Goal: Check status: Check status

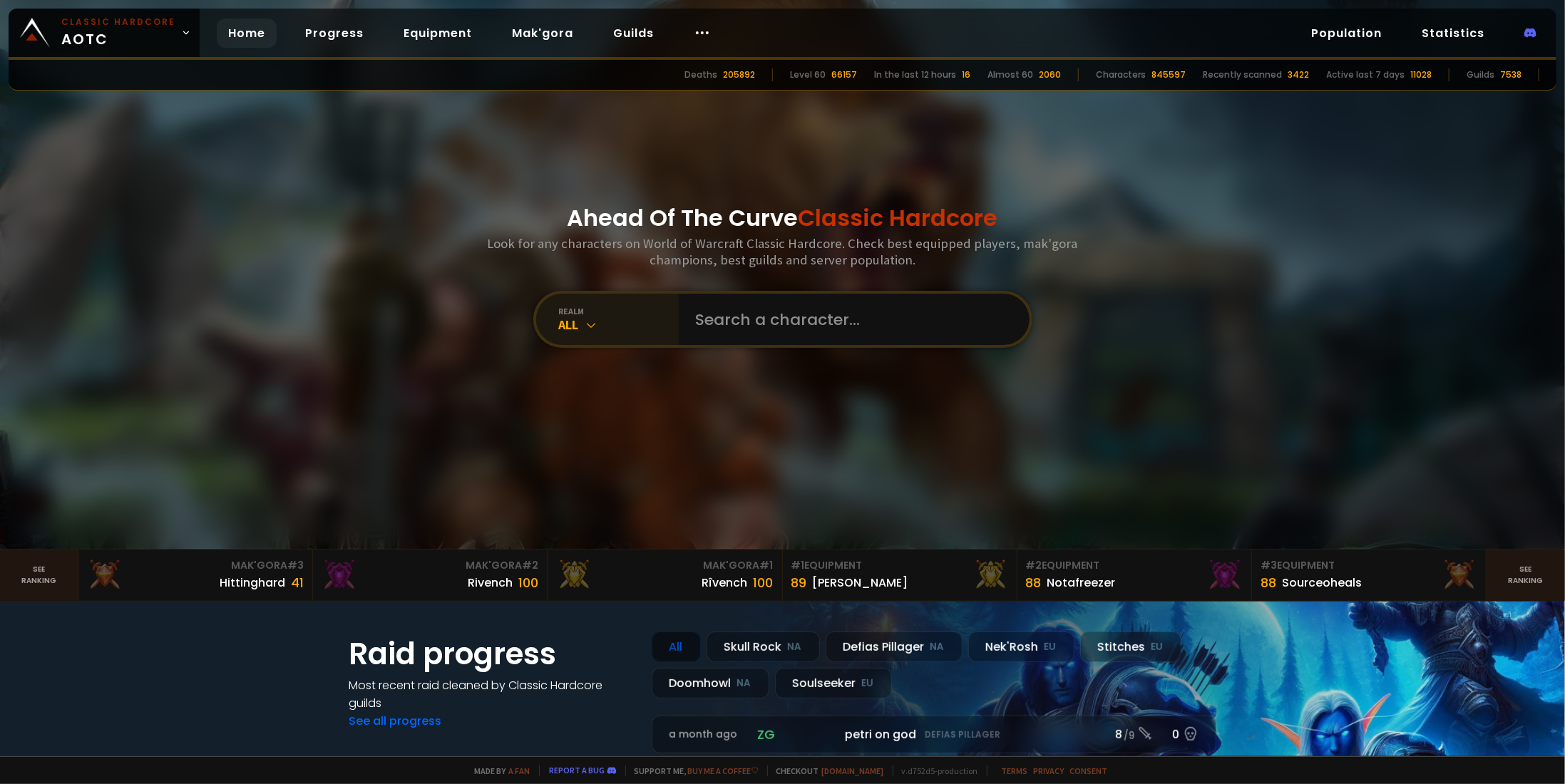
click at [595, 318] on div "All" at bounding box center [619, 324] width 120 height 17
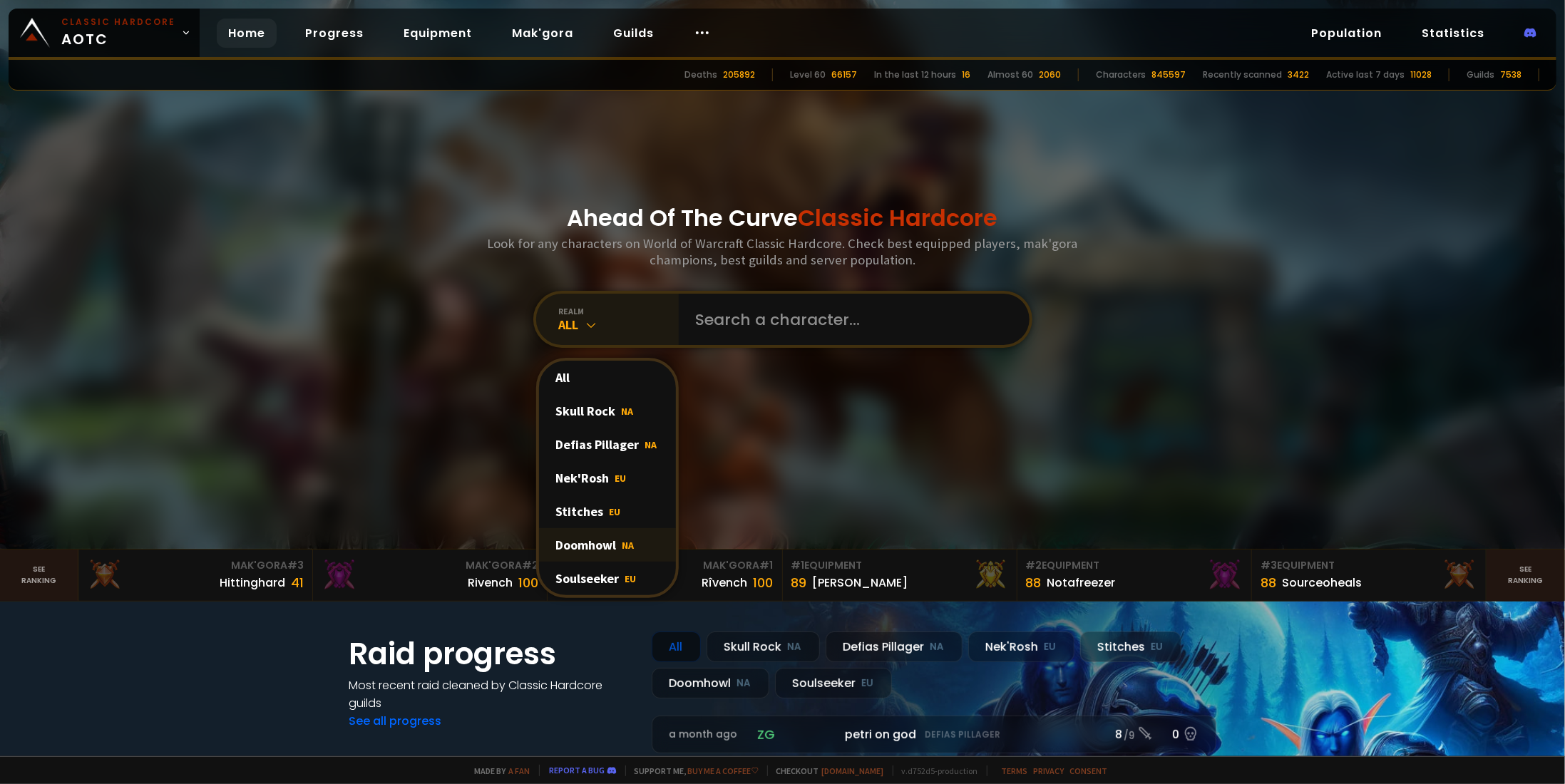
click at [622, 543] on span "NA" at bounding box center [628, 545] width 12 height 13
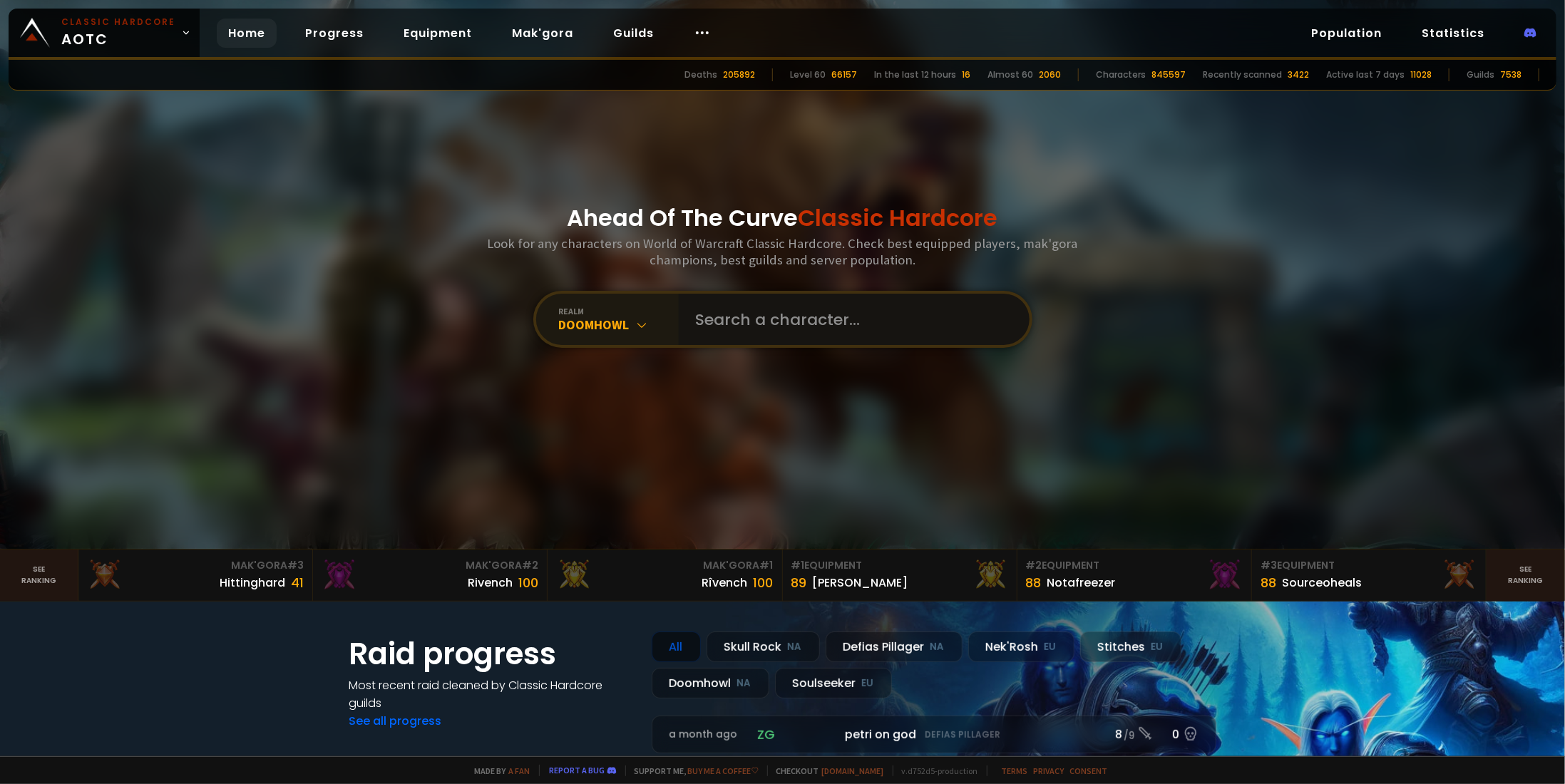
click at [774, 325] on input "text" at bounding box center [849, 319] width 325 height 51
paste input "SlaytØn"
type input "SlaytØn"
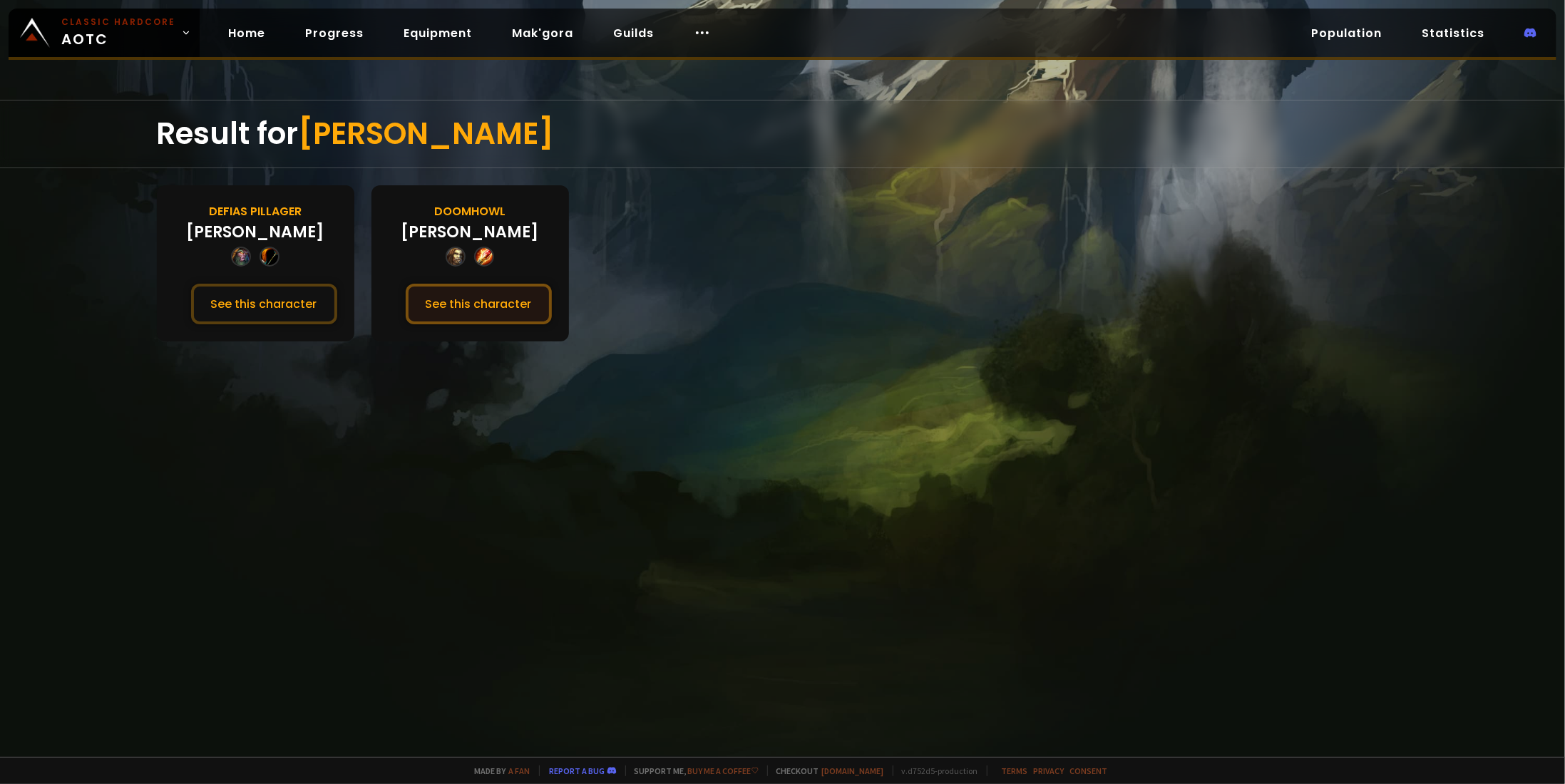
click at [510, 300] on button "See this character" at bounding box center [478, 304] width 146 height 41
